Goal: Check status: Check status

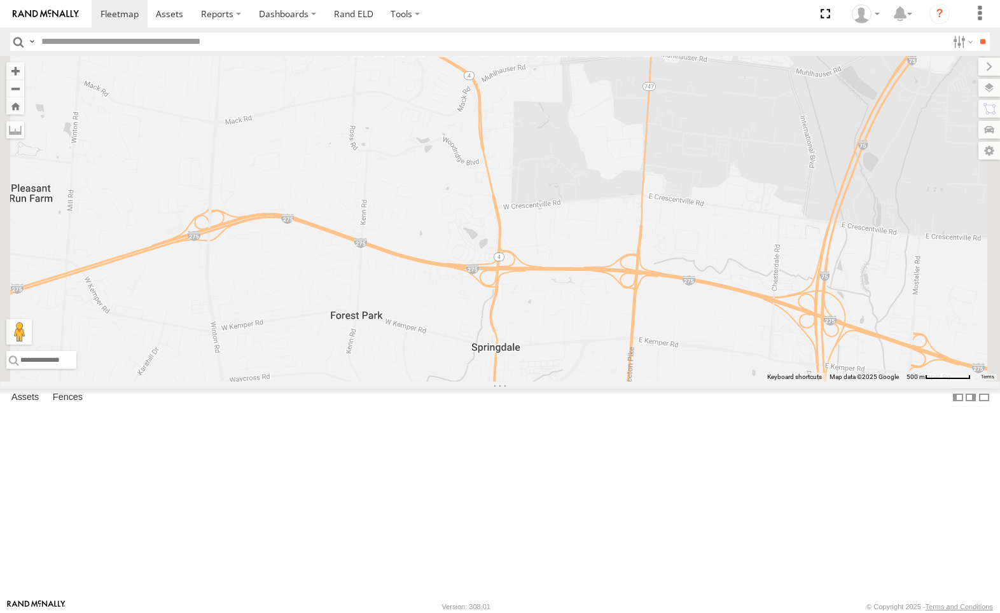
click at [0, 0] on div "All Assets" at bounding box center [0, 0] width 0 height 0
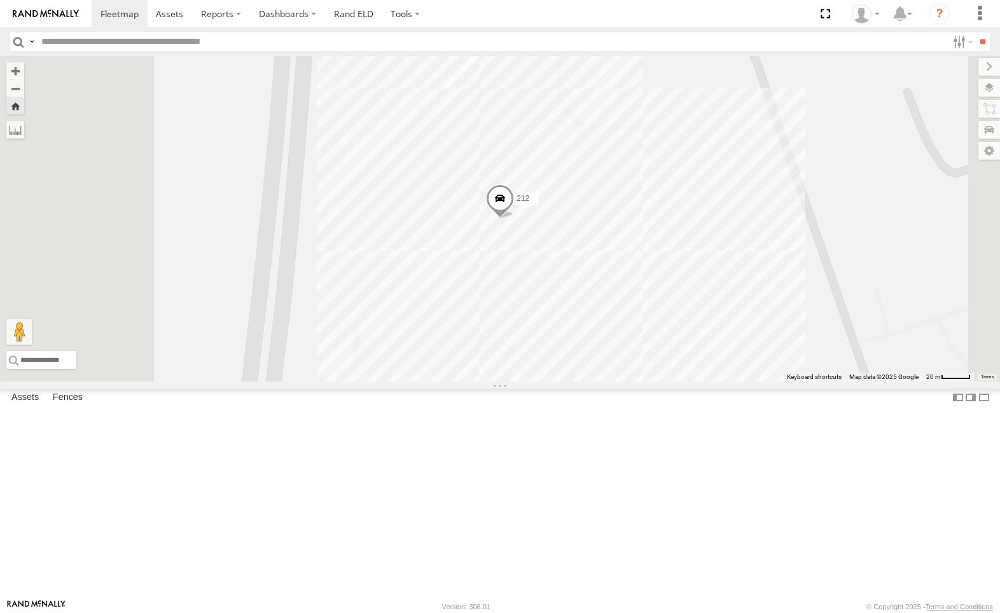
click at [0, 0] on div "All Assets" at bounding box center [0, 0] width 0 height 0
click at [0, 0] on span at bounding box center [0, 0] width 0 height 0
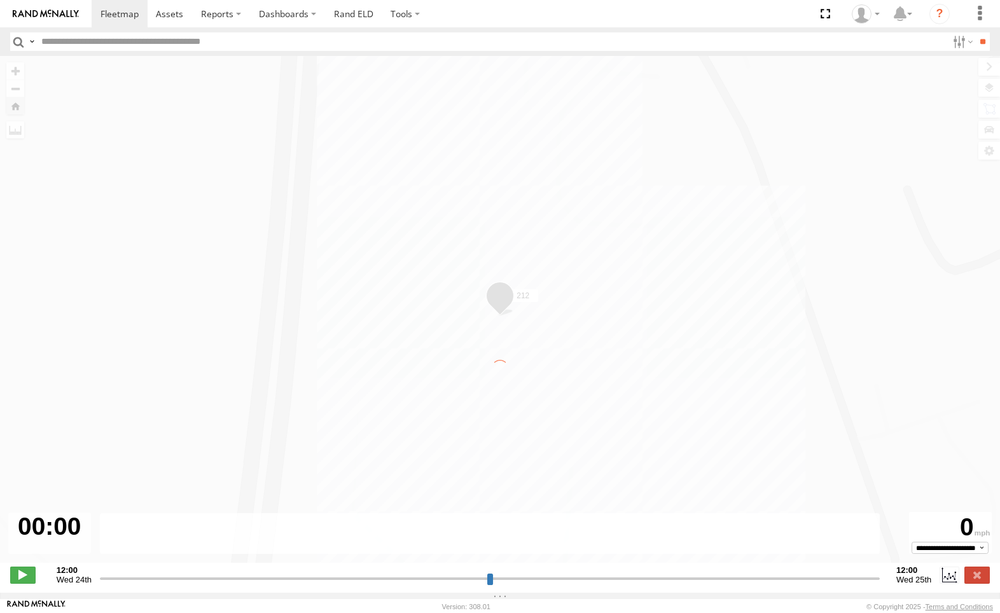
type input "**********"
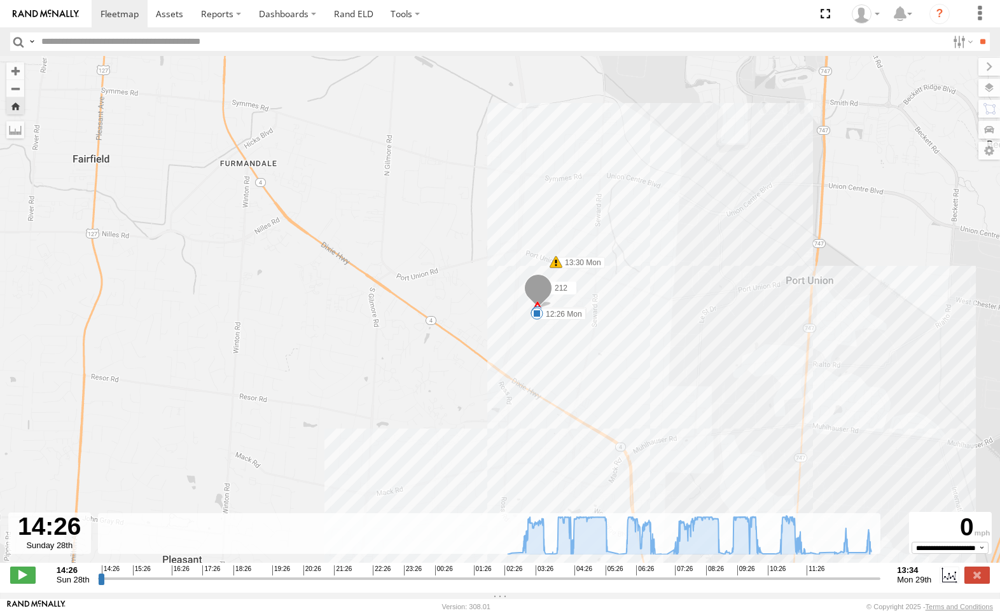
drag, startPoint x: 426, startPoint y: 139, endPoint x: 416, endPoint y: 136, distance: 10.7
click at [416, 136] on div "212 03:45 Mon 05:35 Mon 07:04 Mon 07:08 Mon 07:12 Mon 07:32 Mon 08:57 Mon 09:11…" at bounding box center [500, 316] width 1000 height 520
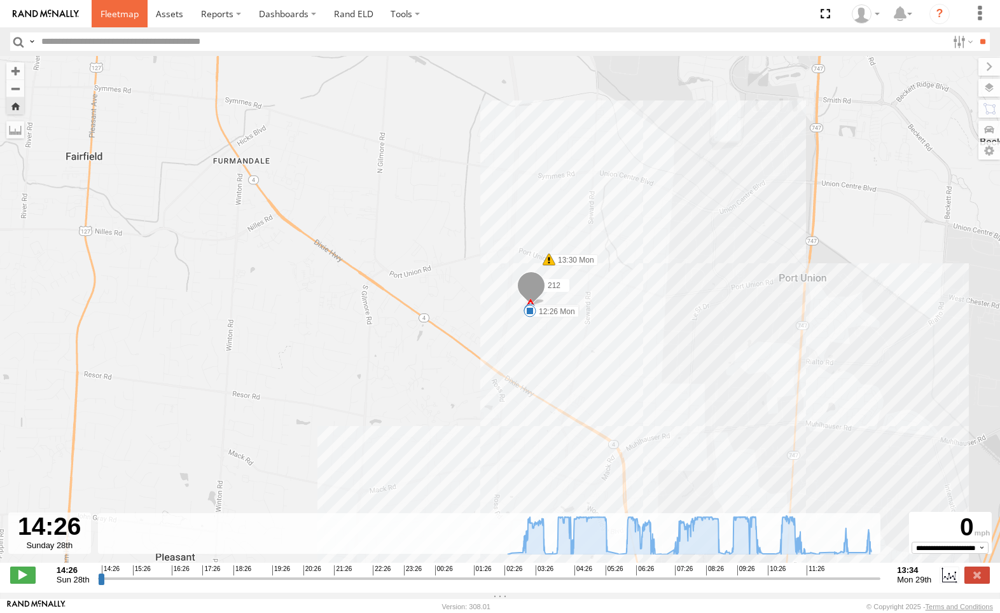
click at [123, 17] on span at bounding box center [120, 14] width 38 height 12
